Goal: Find contact information: Find contact information

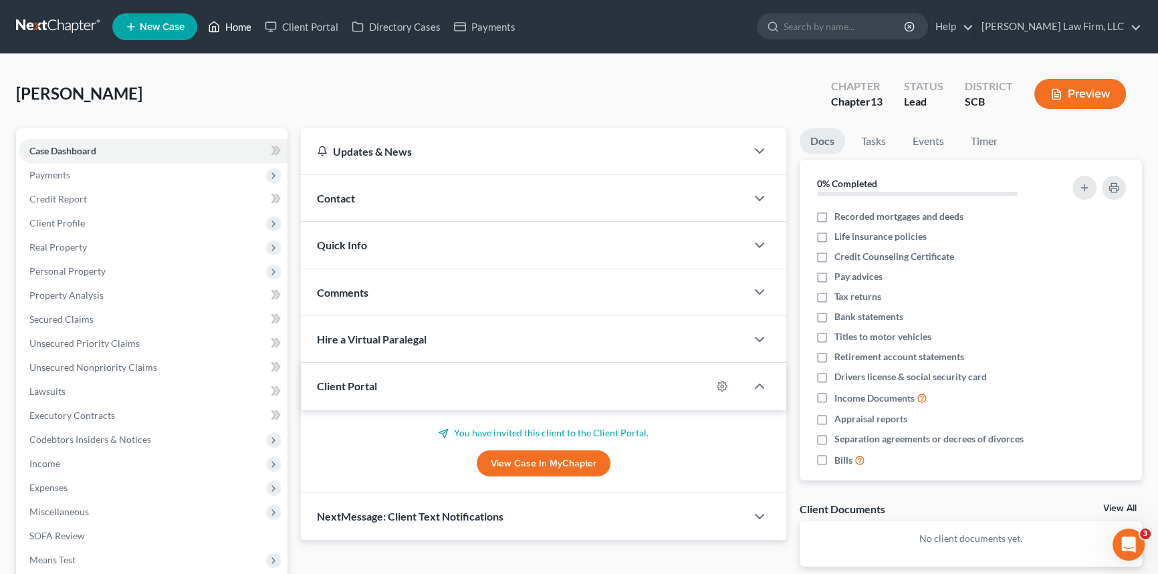
drag, startPoint x: 241, startPoint y: 23, endPoint x: 479, endPoint y: 73, distance: 243.1
click at [241, 23] on link "Home" at bounding box center [229, 27] width 57 height 24
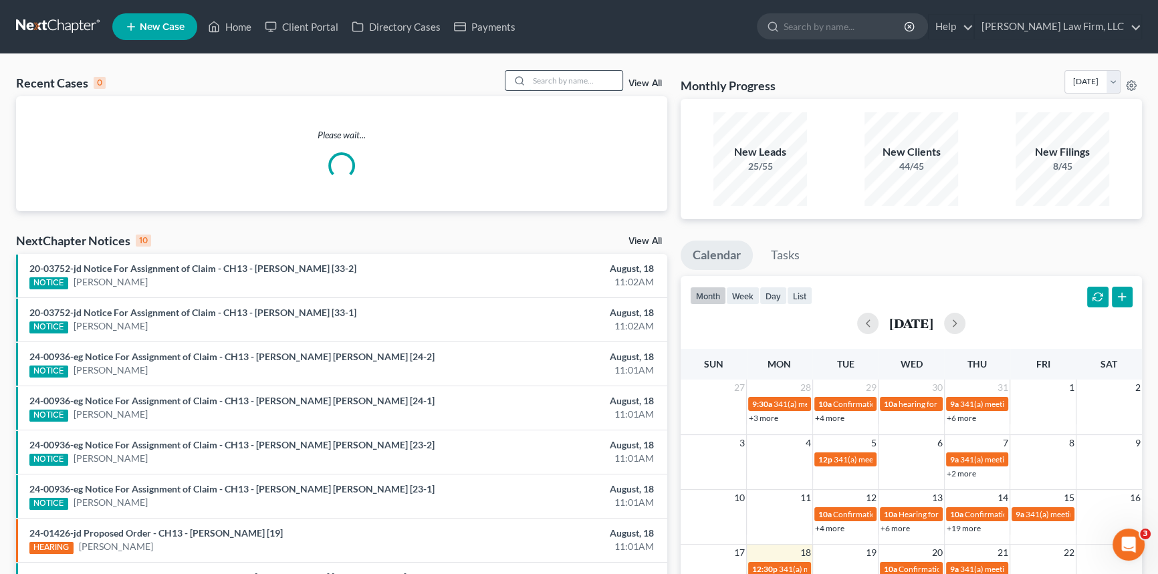
click at [557, 78] on input "search" at bounding box center [576, 80] width 94 height 19
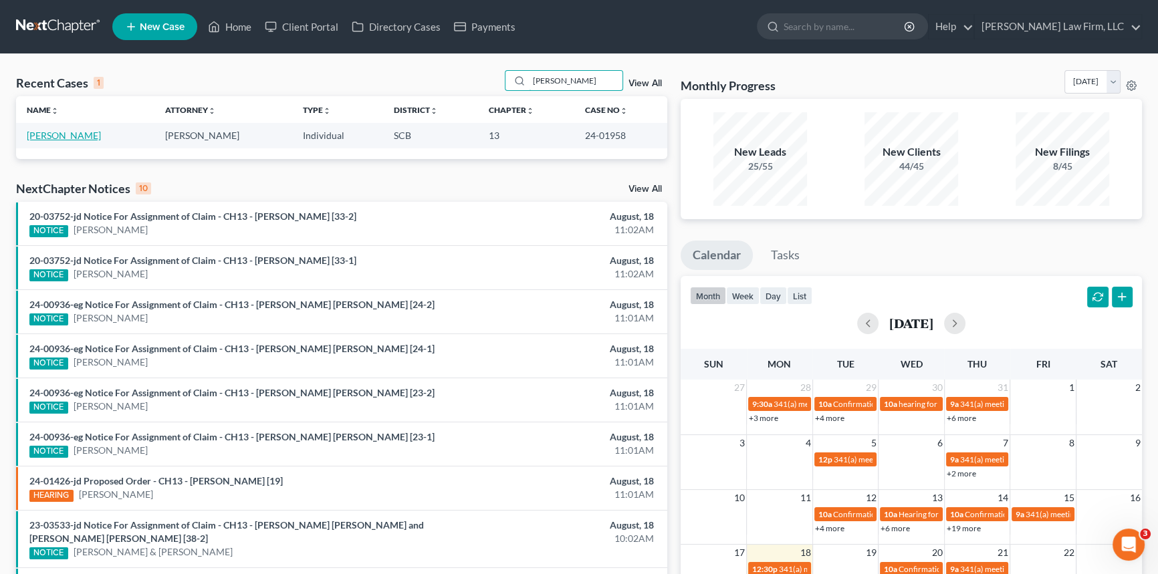
type input "[PERSON_NAME]"
click at [73, 131] on link "[PERSON_NAME]" at bounding box center [64, 135] width 74 height 11
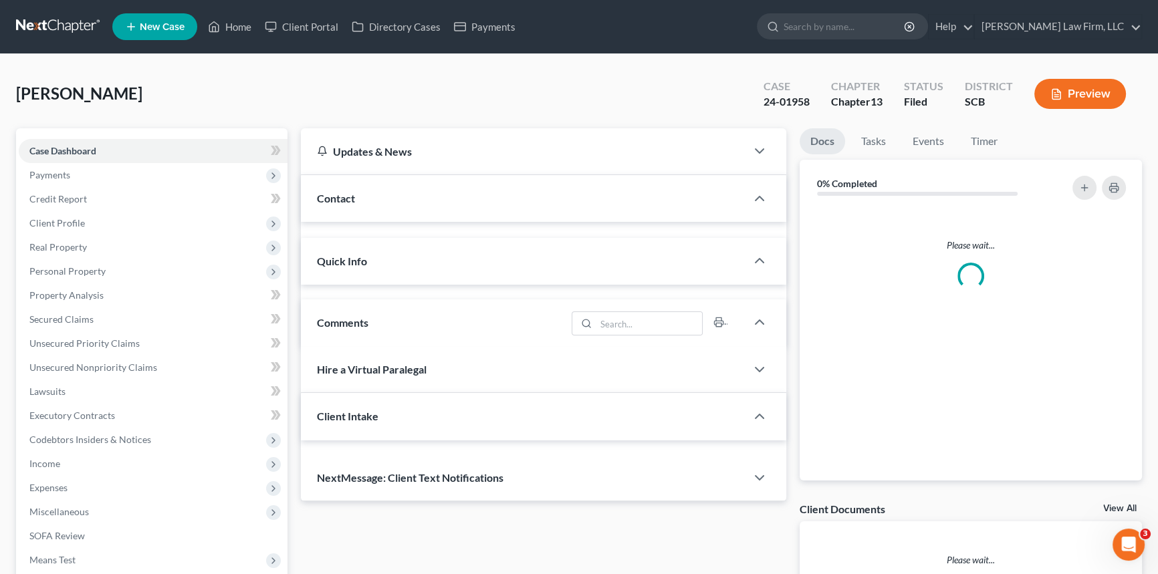
select select "1"
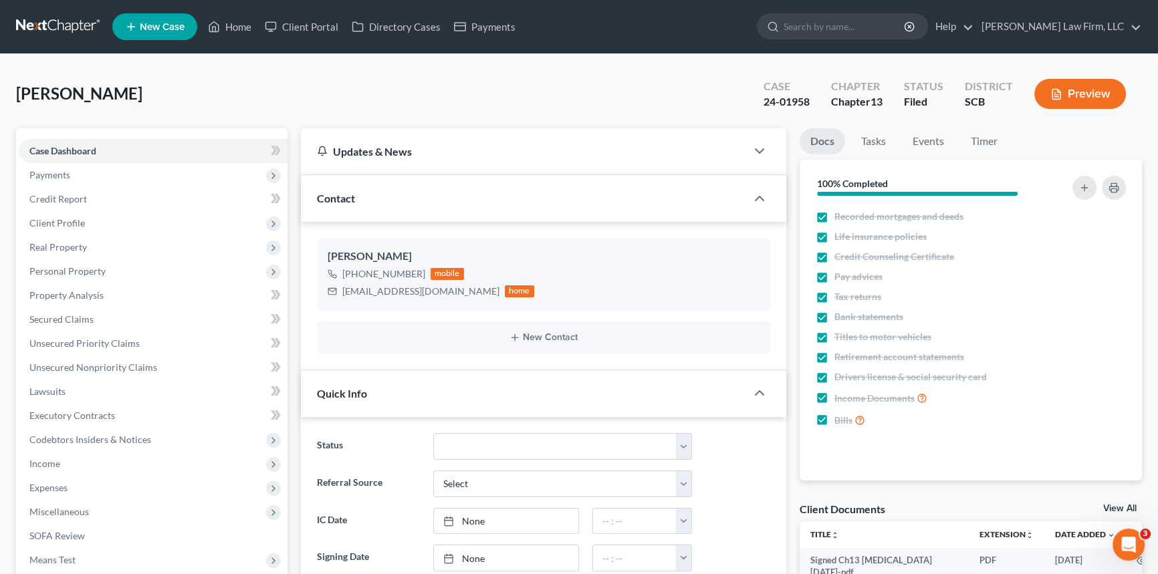
scroll to position [1738, 0]
drag, startPoint x: 352, startPoint y: 272, endPoint x: 425, endPoint y: 270, distance: 73.6
click at [425, 270] on div "[PHONE_NUMBER] mobile" at bounding box center [431, 273] width 207 height 17
drag, startPoint x: 342, startPoint y: 293, endPoint x: 422, endPoint y: 267, distance: 84.2
click at [445, 289] on div "[EMAIL_ADDRESS][DOMAIN_NAME]" at bounding box center [420, 291] width 157 height 13
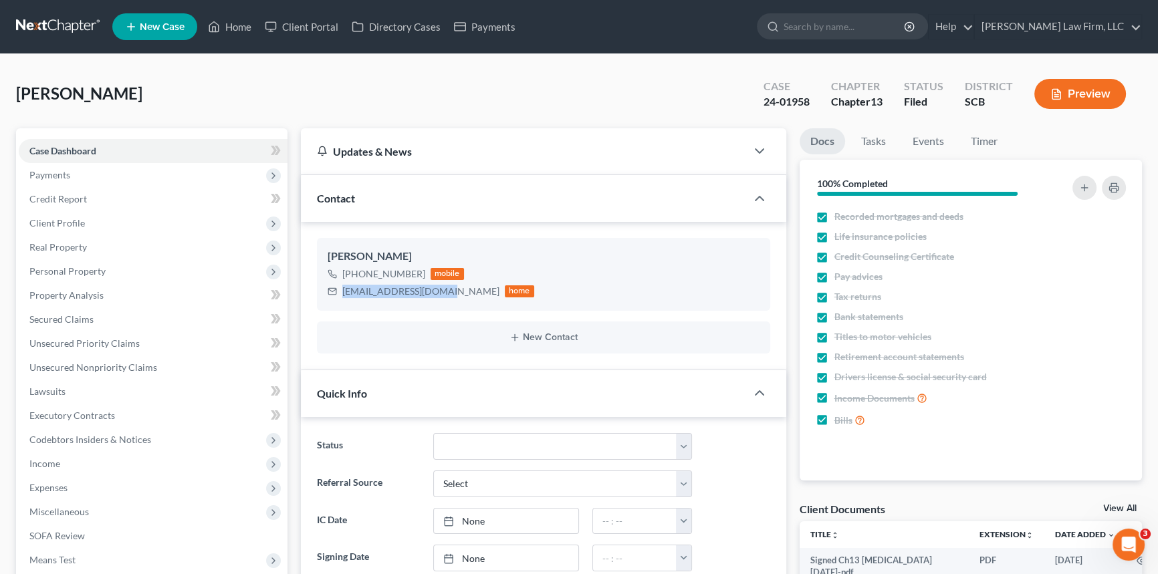
click at [49, 19] on link at bounding box center [59, 27] width 86 height 24
